Goal: Information Seeking & Learning: Learn about a topic

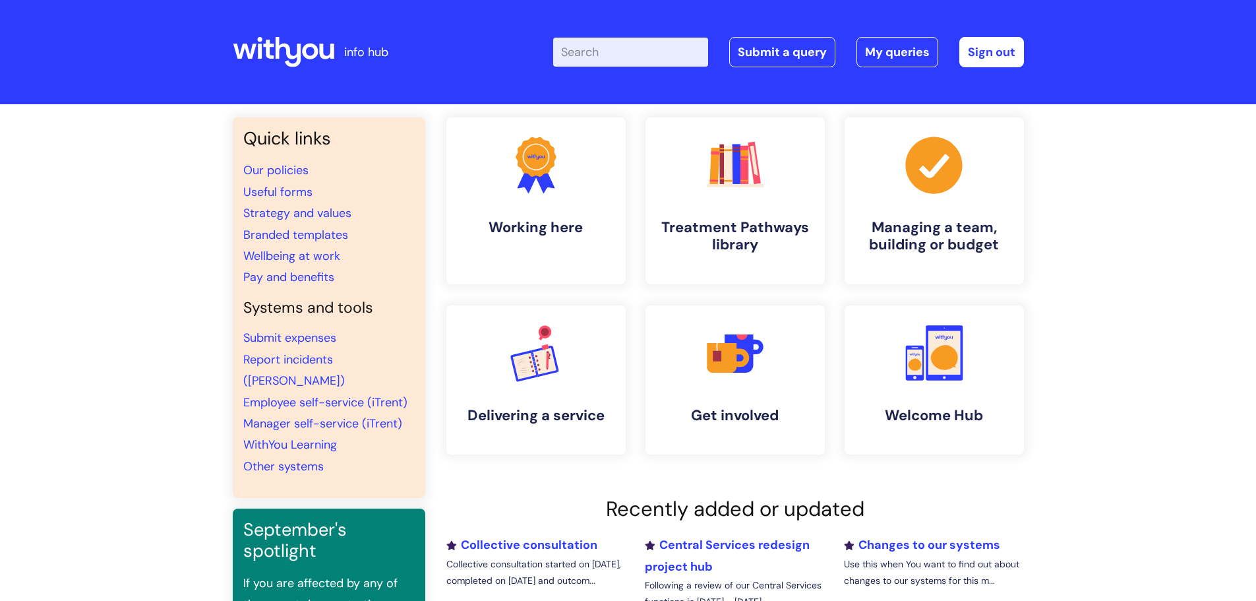
click at [659, 52] on input "Enter your search term here..." at bounding box center [630, 52] width 155 height 29
type input "work in confidence"
click button "Search" at bounding box center [0, 0] width 0 height 0
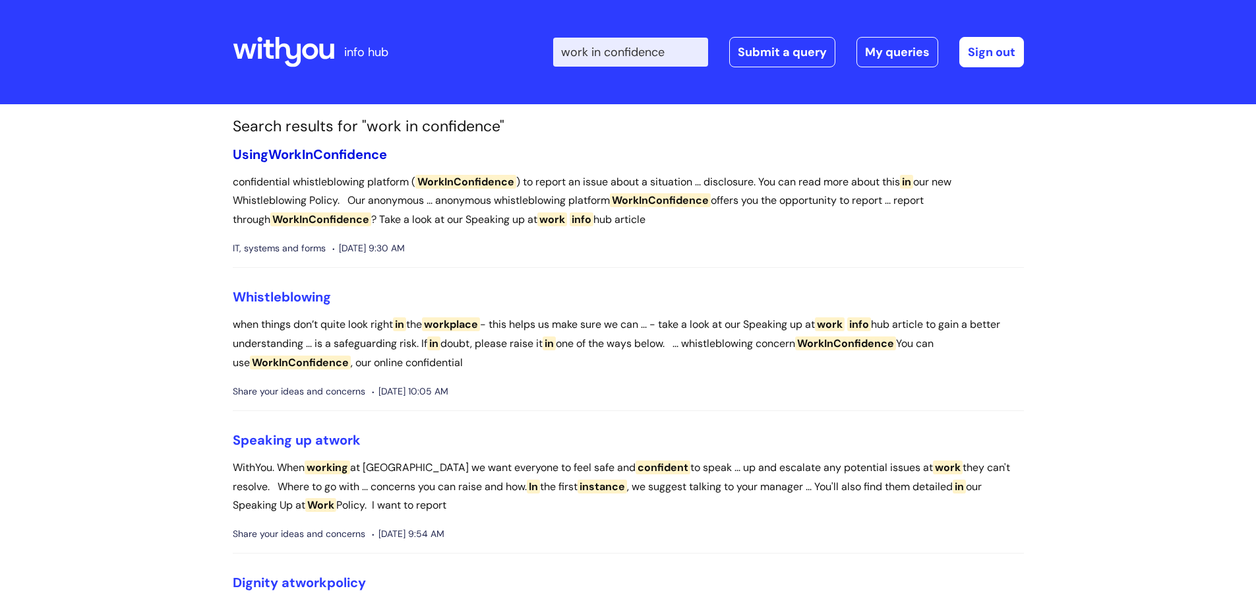
click at [338, 155] on span "WorkInConfidence" at bounding box center [327, 154] width 119 height 17
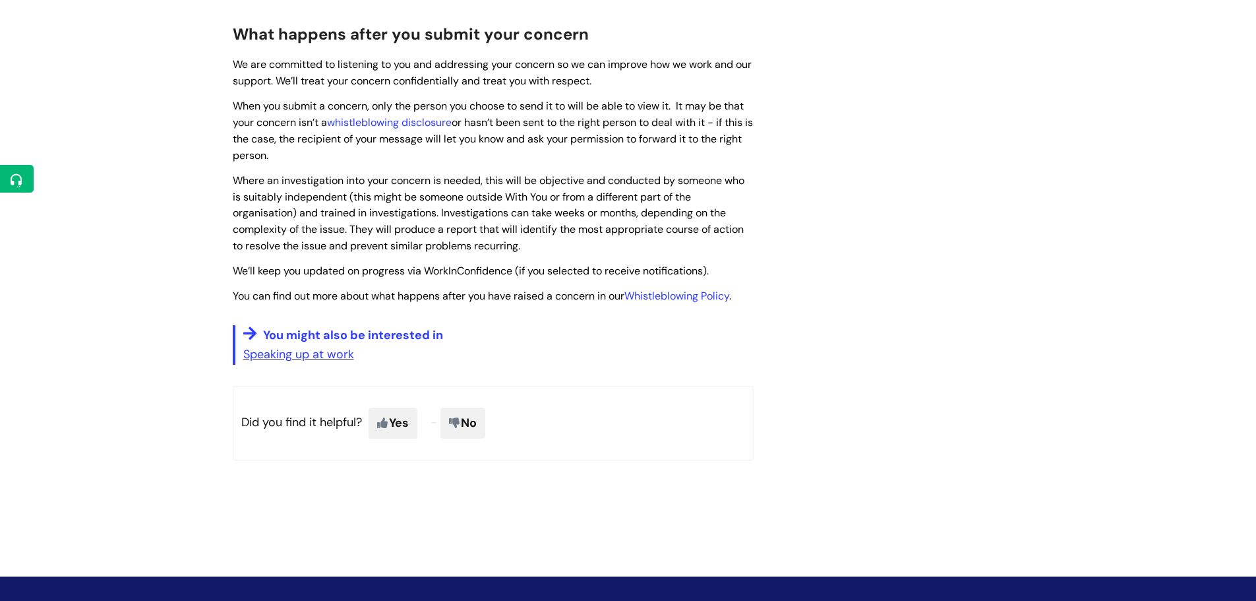
scroll to position [1583, 0]
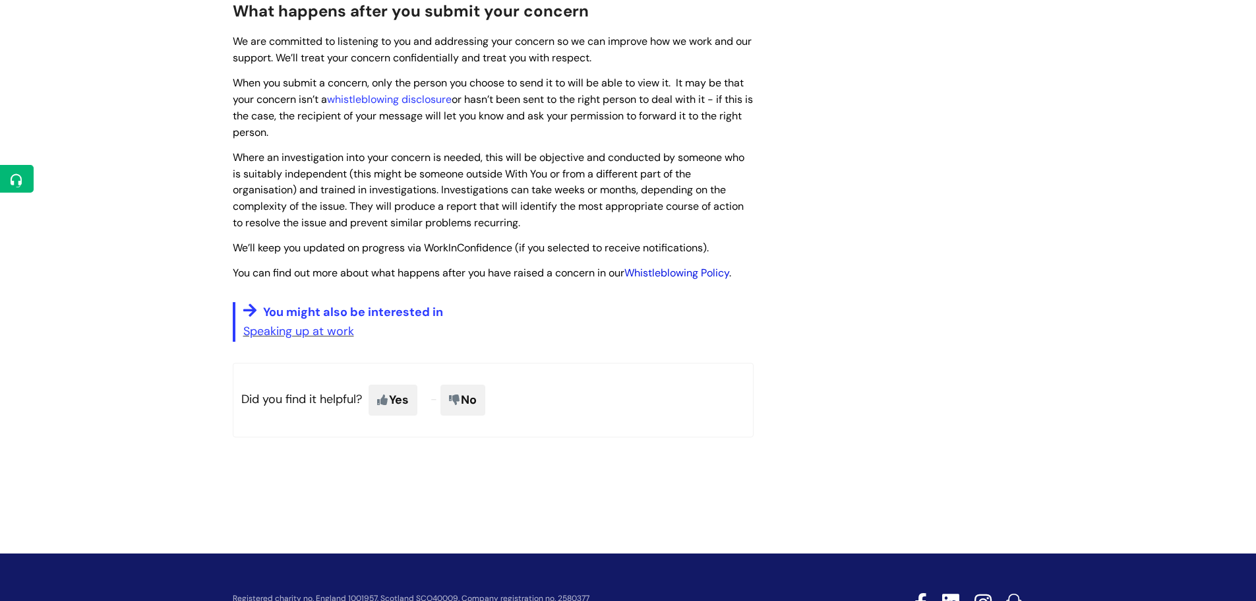
click at [729, 278] on link "Whistleblowing Policy" at bounding box center [676, 273] width 105 height 14
